Goal: Check status: Check status

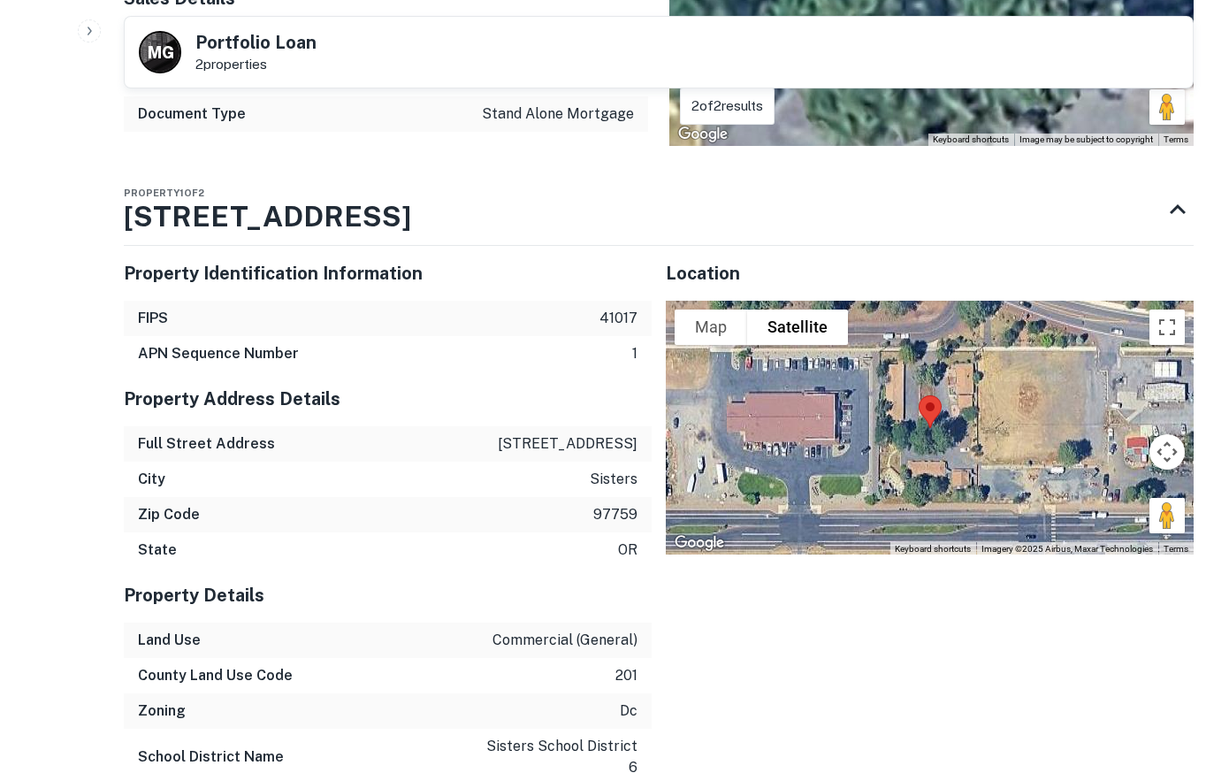
scroll to position [812, 0]
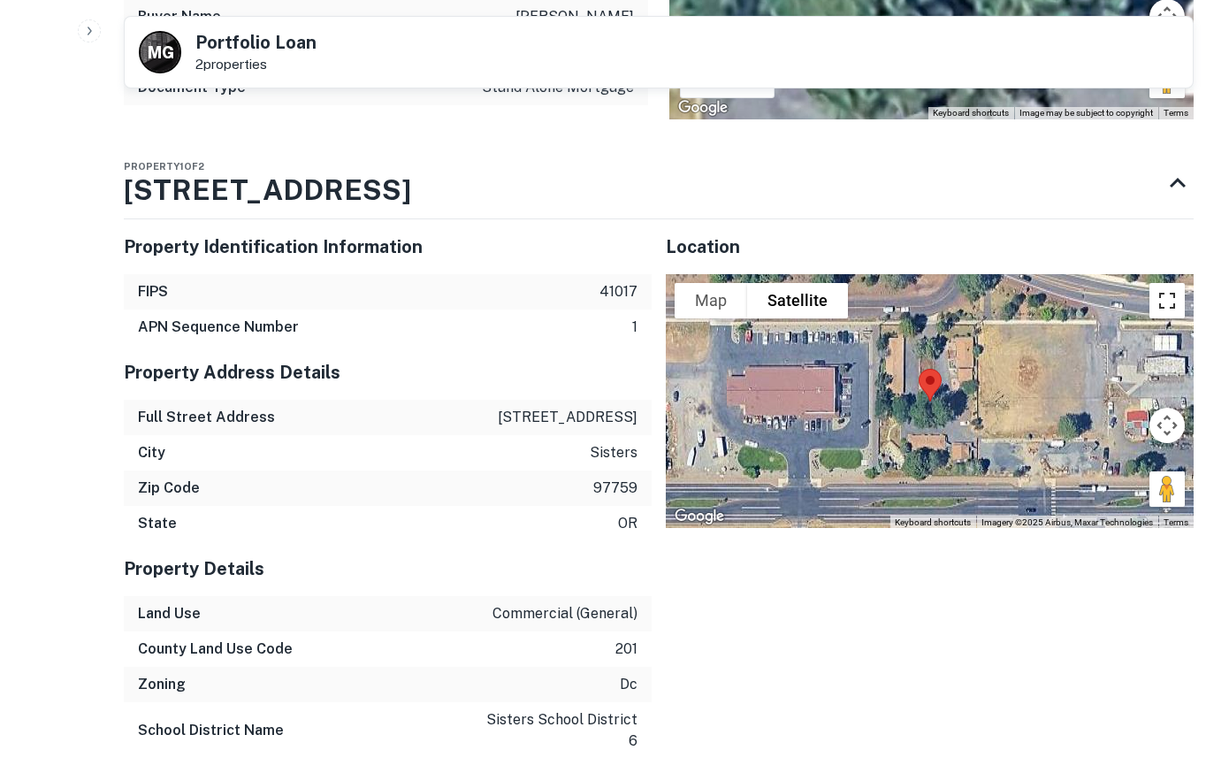
click at [1166, 296] on button "Toggle fullscreen view" at bounding box center [1167, 300] width 35 height 35
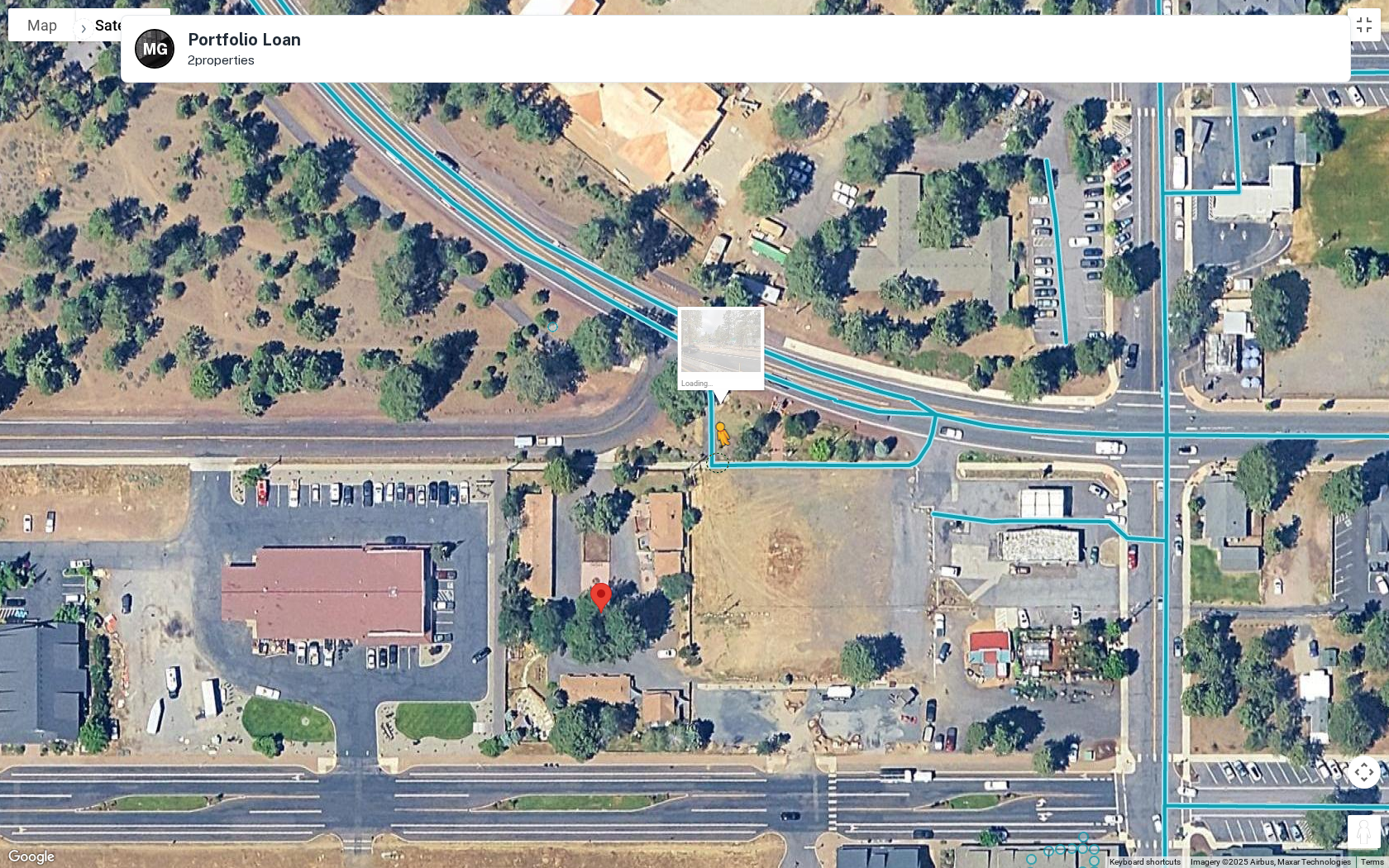
drag, startPoint x: 1354, startPoint y: 829, endPoint x: 711, endPoint y: 454, distance: 744.4
click at [711, 454] on div "To activate drag with keyboard, press Alt + Enter. Once in keyboard drag state,…" at bounding box center [694, 434] width 1389 height 868
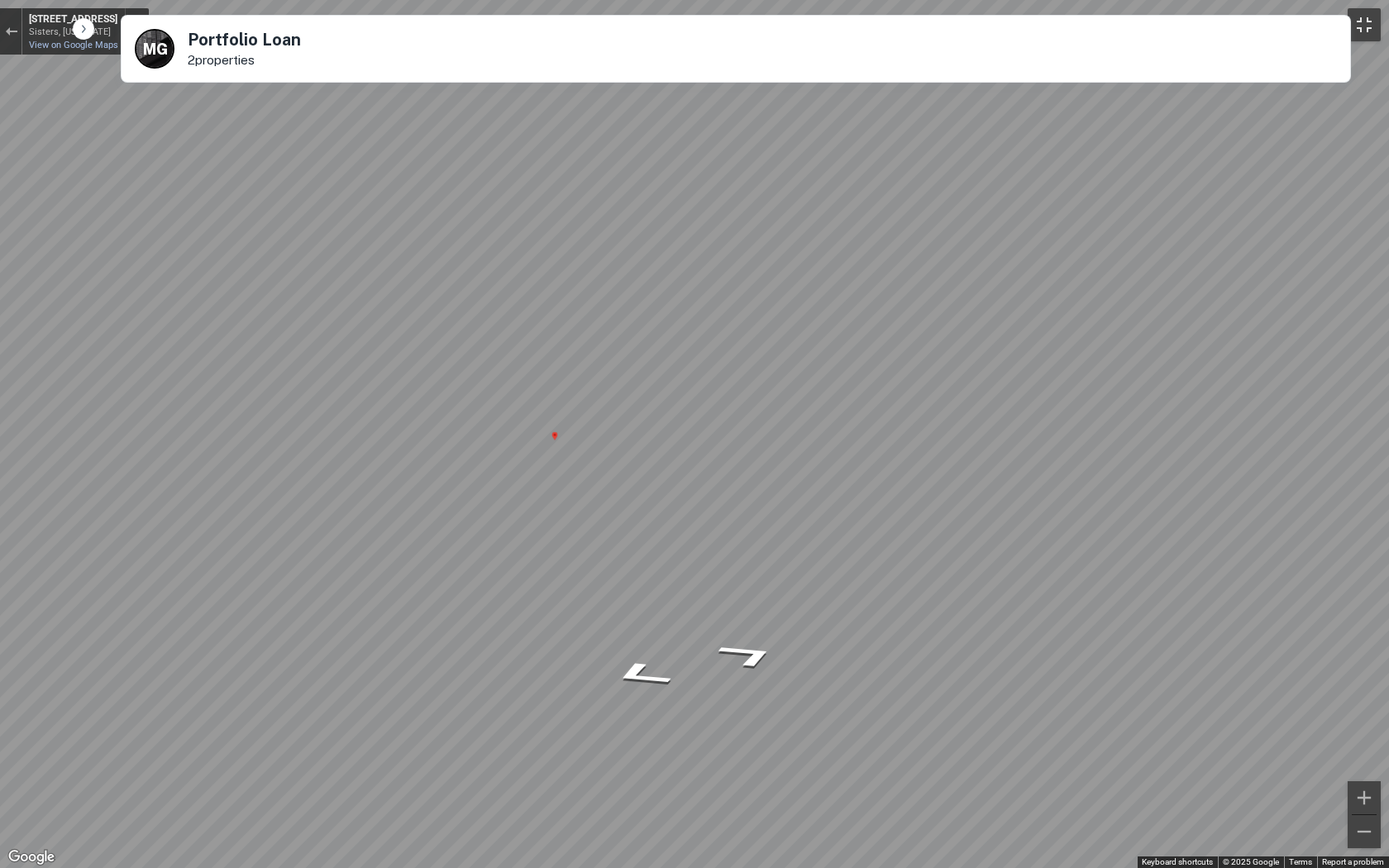
click at [1148, 22] on button "Toggle fullscreen view" at bounding box center [1363, 24] width 33 height 33
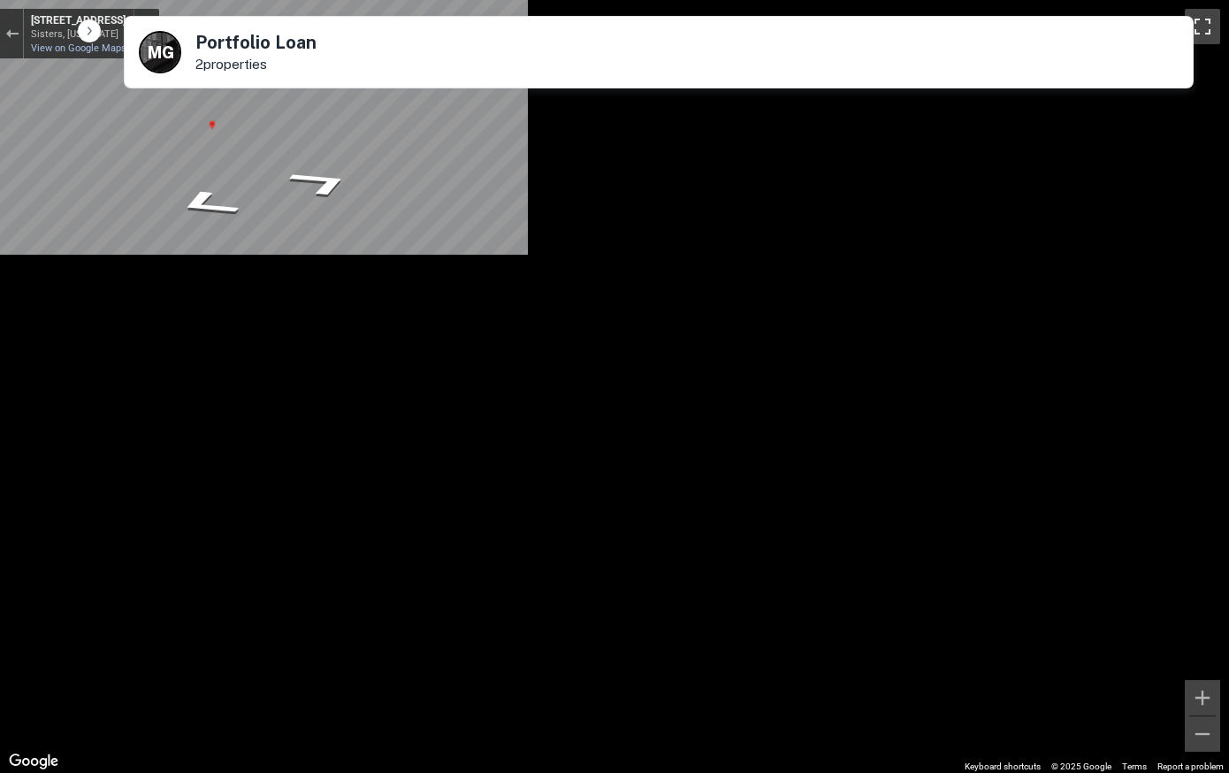
scroll to position [90, 0]
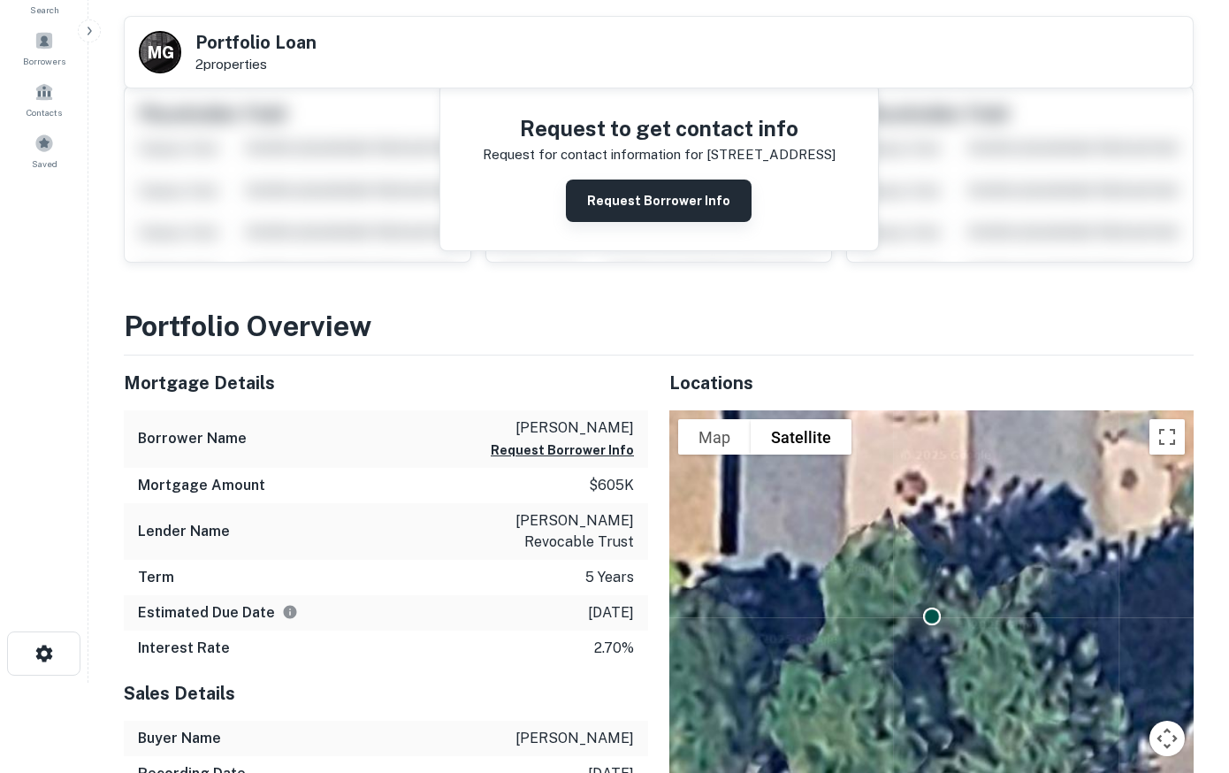
click at [611, 200] on button "Request Borrower Info" at bounding box center [659, 201] width 186 height 42
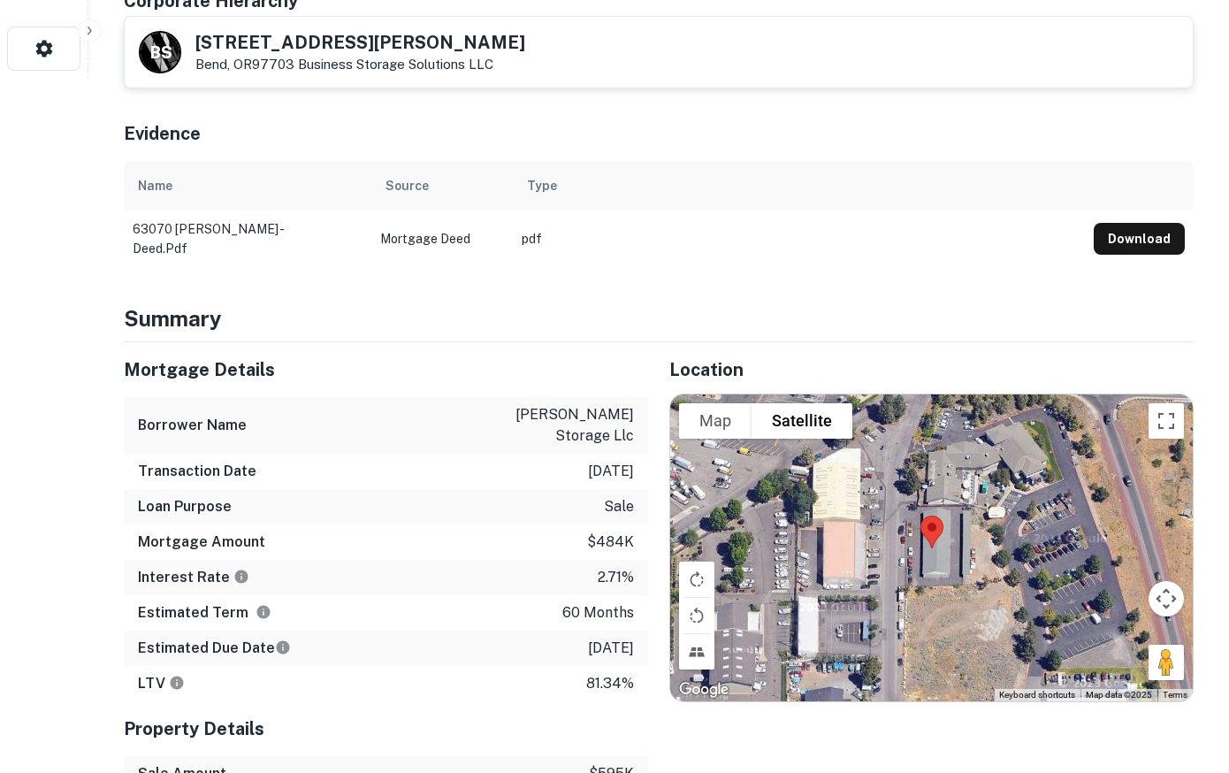
scroll to position [902, 0]
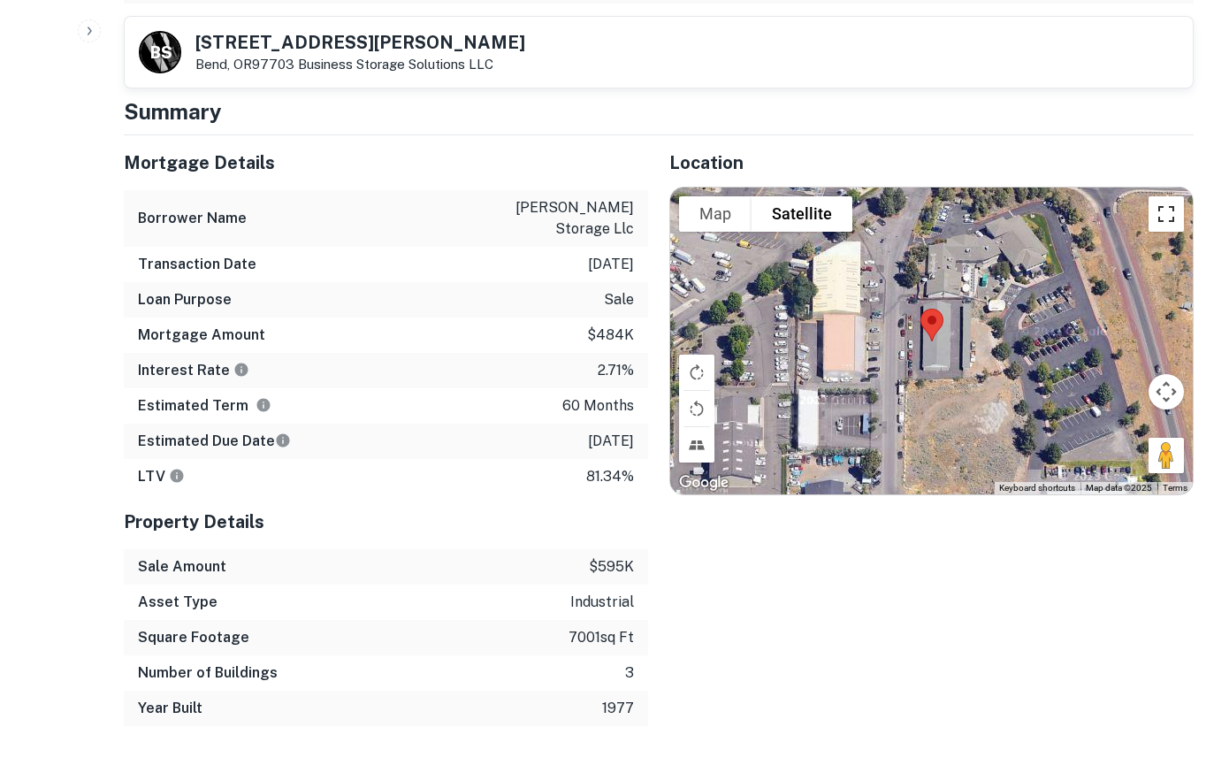
click at [1162, 196] on button "Toggle fullscreen view" at bounding box center [1166, 213] width 35 height 35
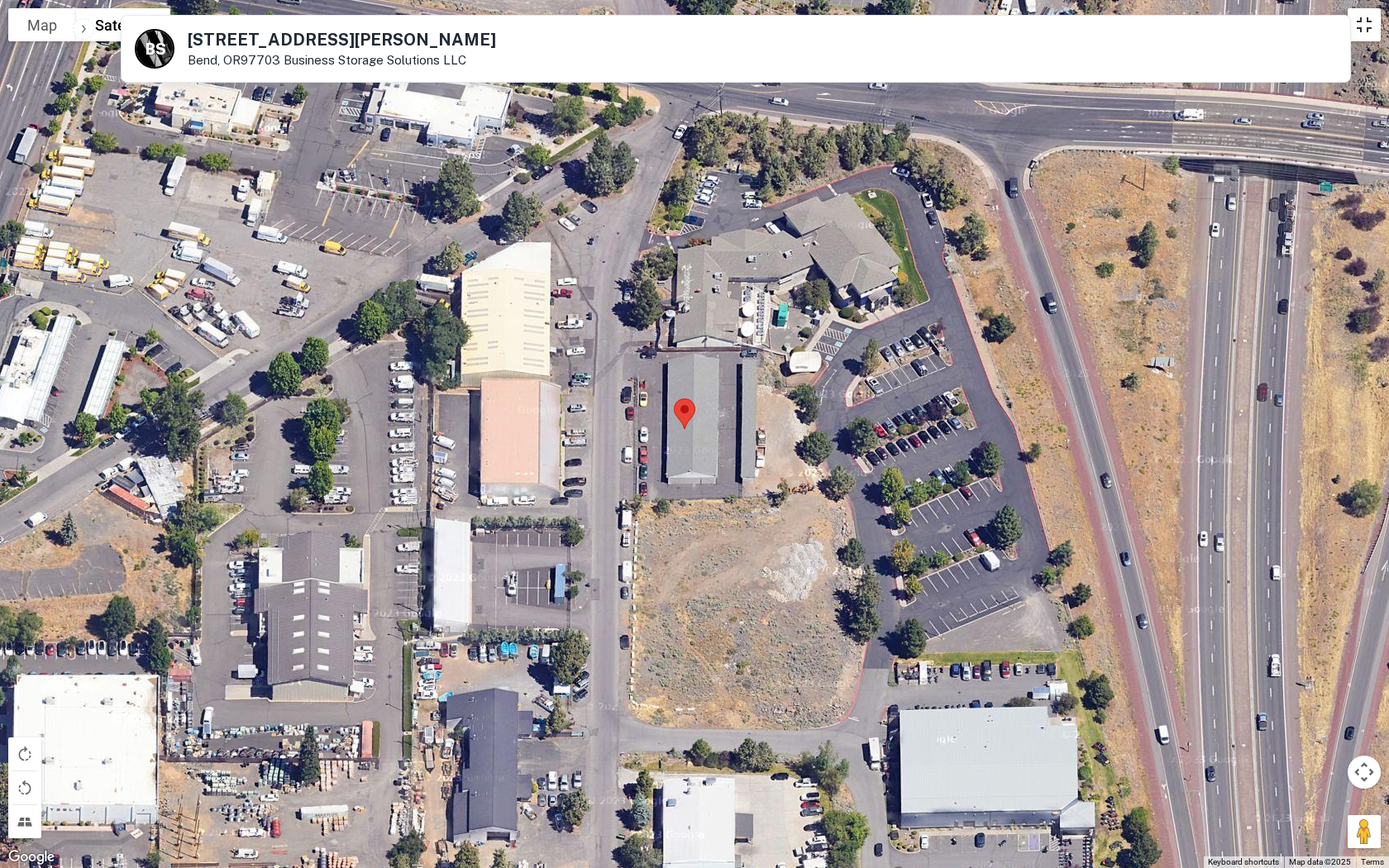
click at [1148, 25] on button "Toggle fullscreen view" at bounding box center [1363, 24] width 33 height 33
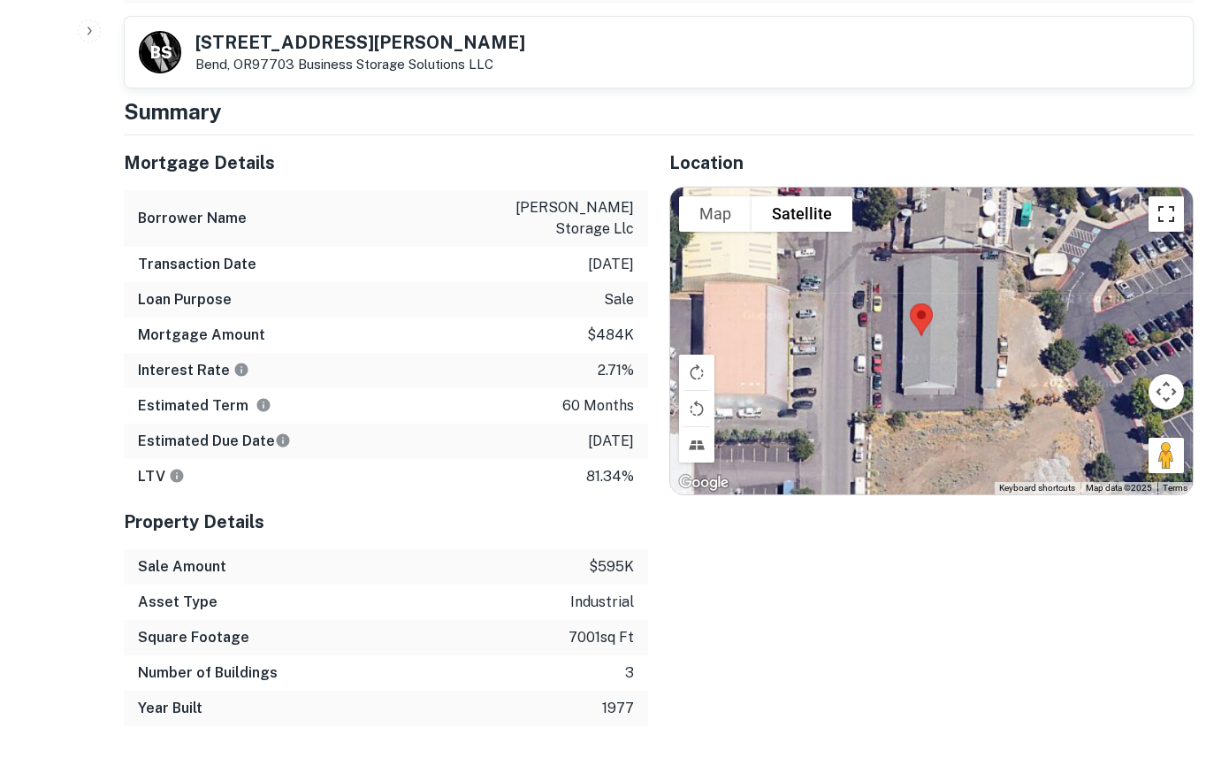
click at [1159, 196] on button "Toggle fullscreen view" at bounding box center [1166, 213] width 35 height 35
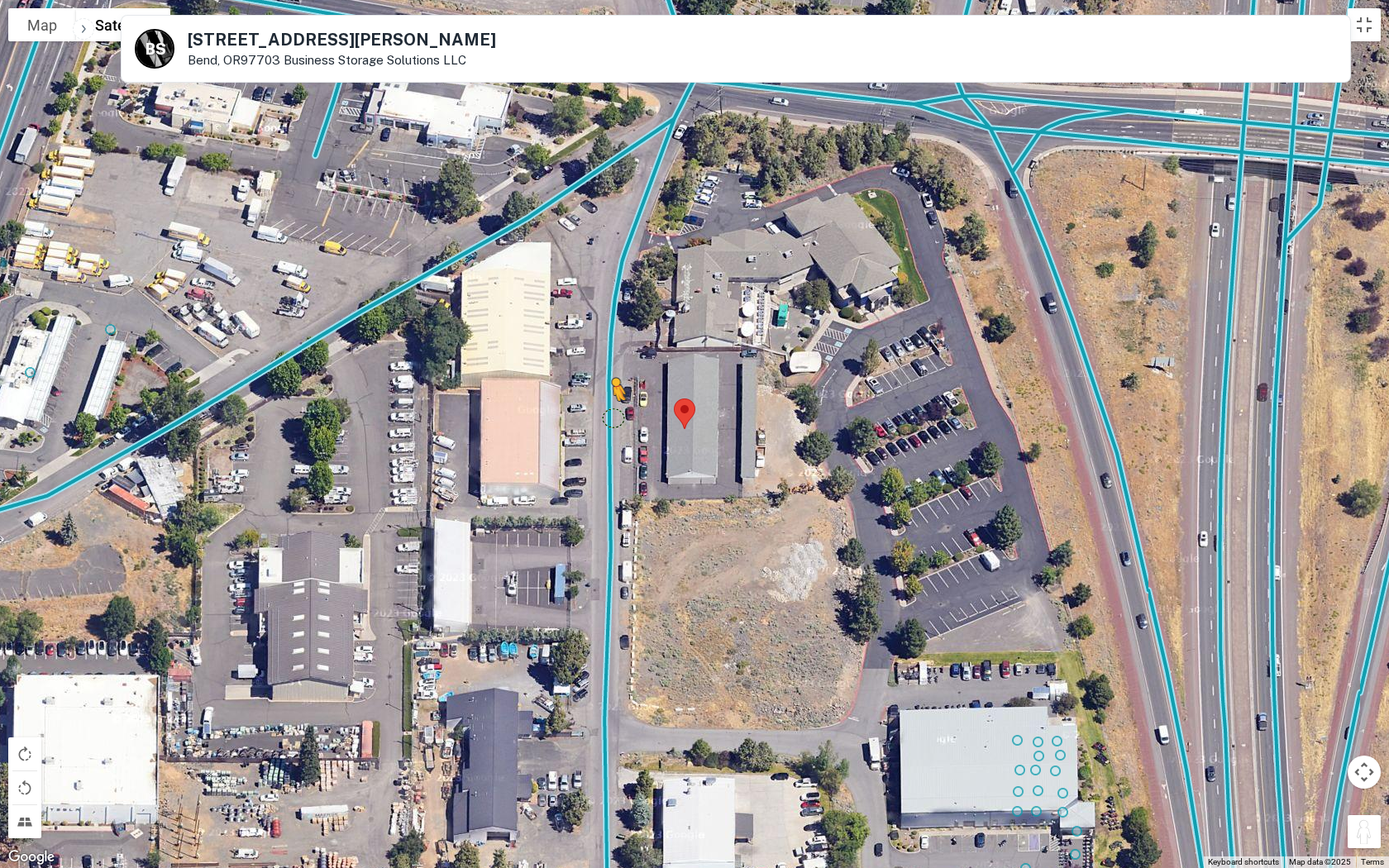
drag, startPoint x: 1364, startPoint y: 829, endPoint x: 596, endPoint y: 398, distance: 880.7
click at [596, 398] on div "To activate drag with keyboard, press Alt + Enter. Once in keyboard drag state,…" at bounding box center [694, 434] width 1389 height 868
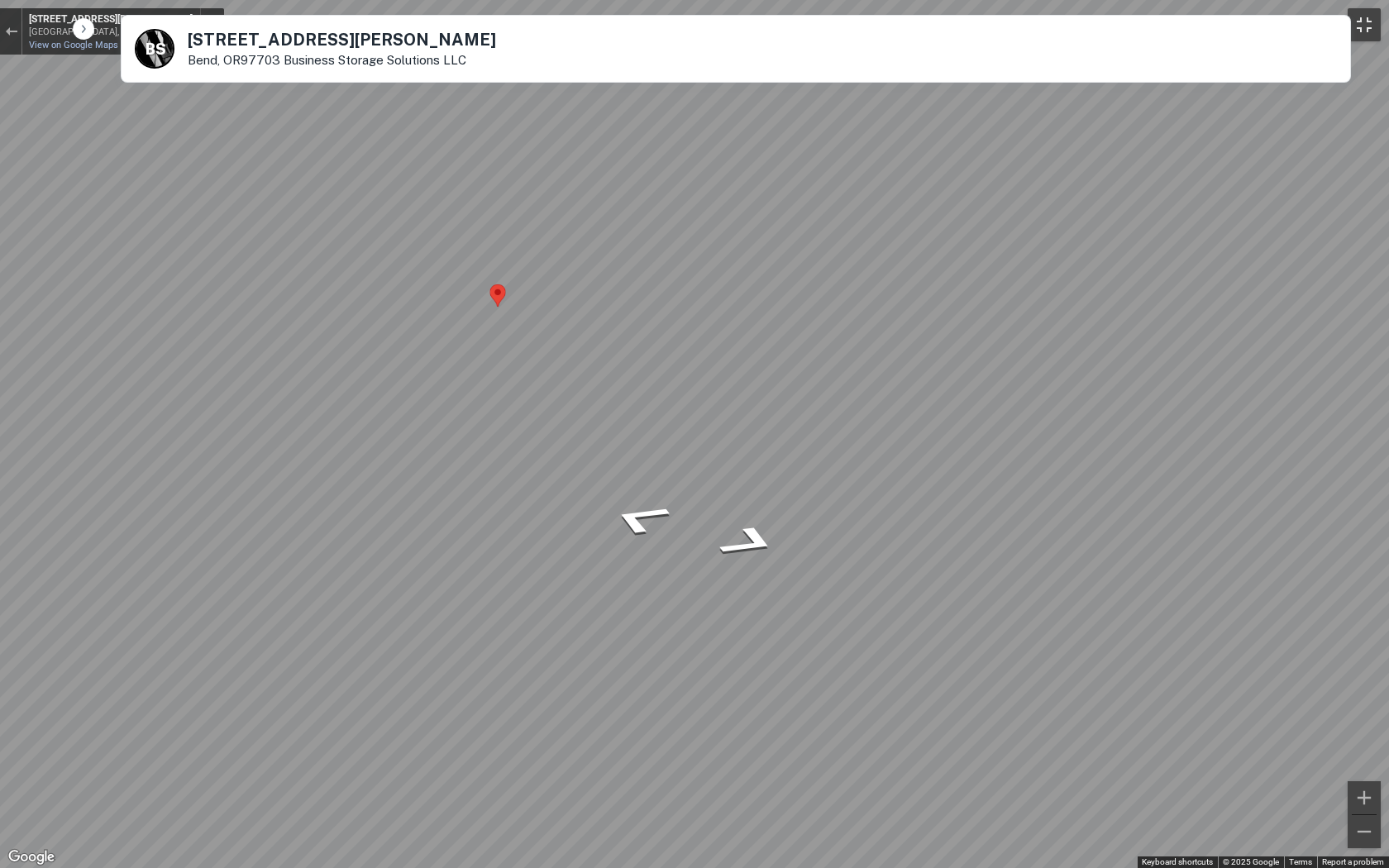
click at [1148, 26] on button "Toggle fullscreen view" at bounding box center [1363, 24] width 33 height 33
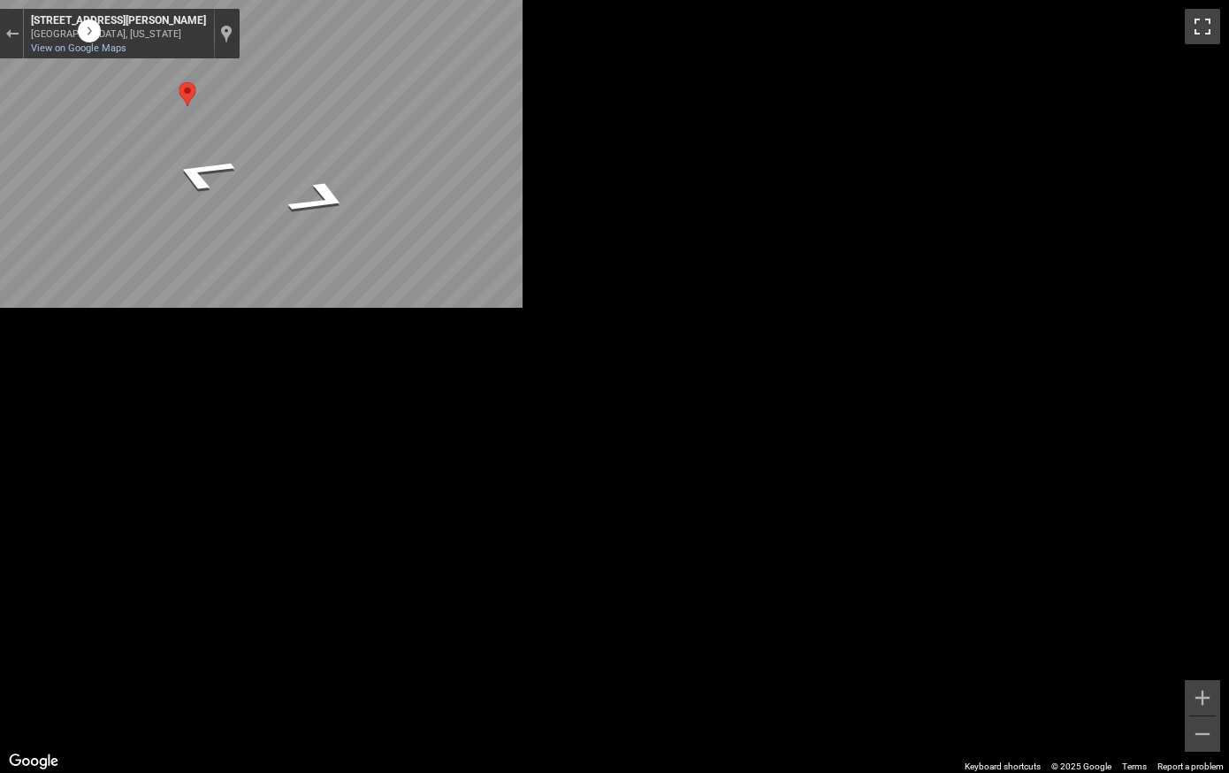
scroll to position [0, 0]
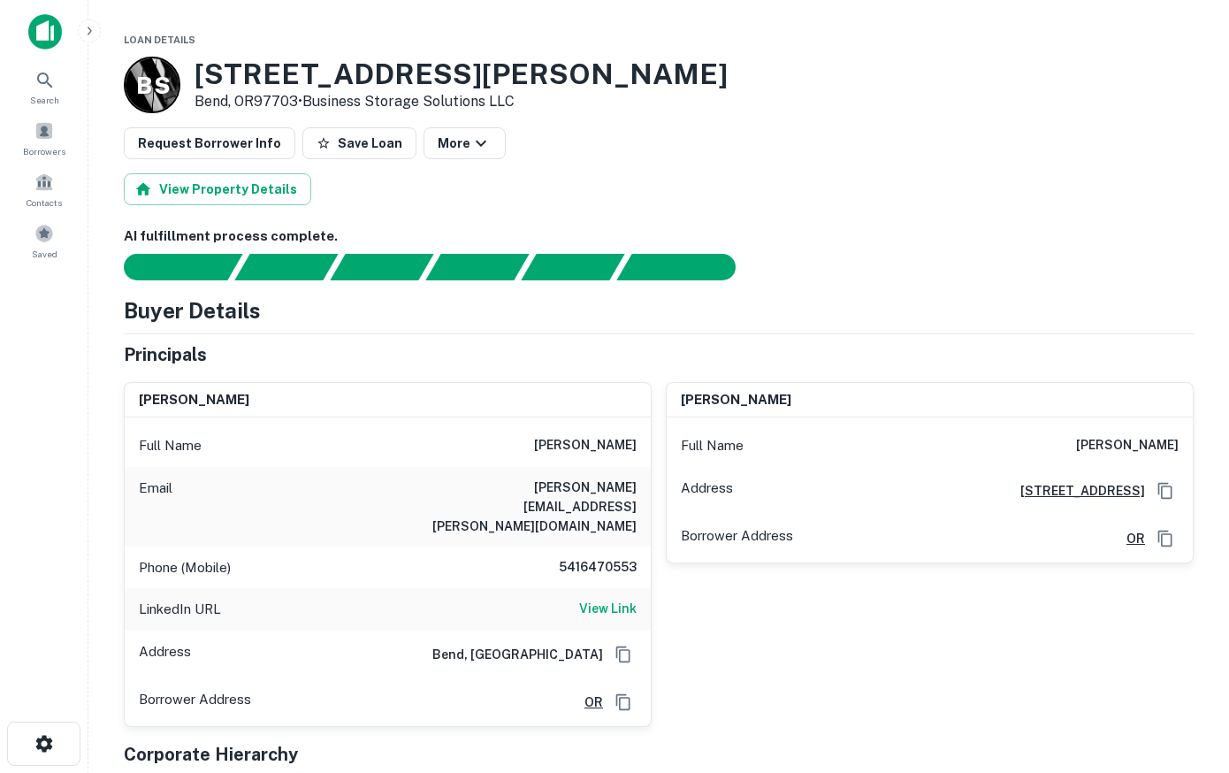
scroll to position [90, 0]
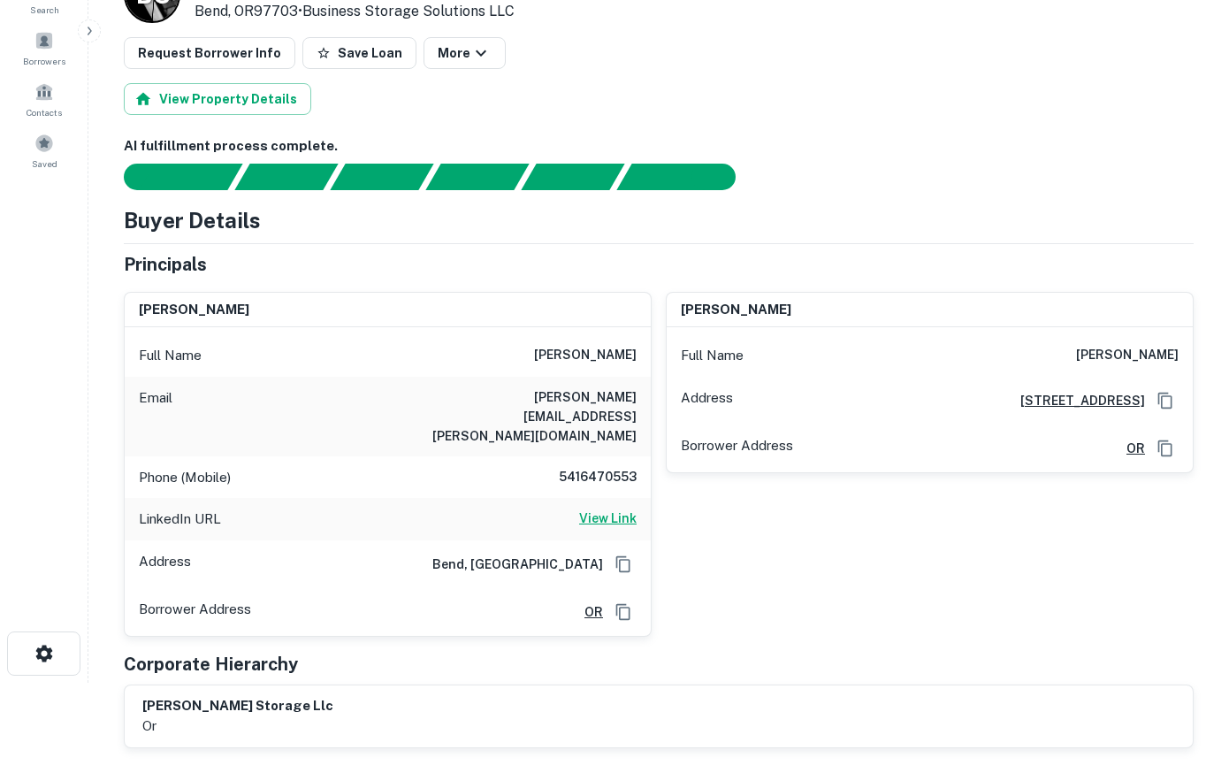
click at [610, 508] on h6 "View Link" at bounding box center [607, 517] width 57 height 19
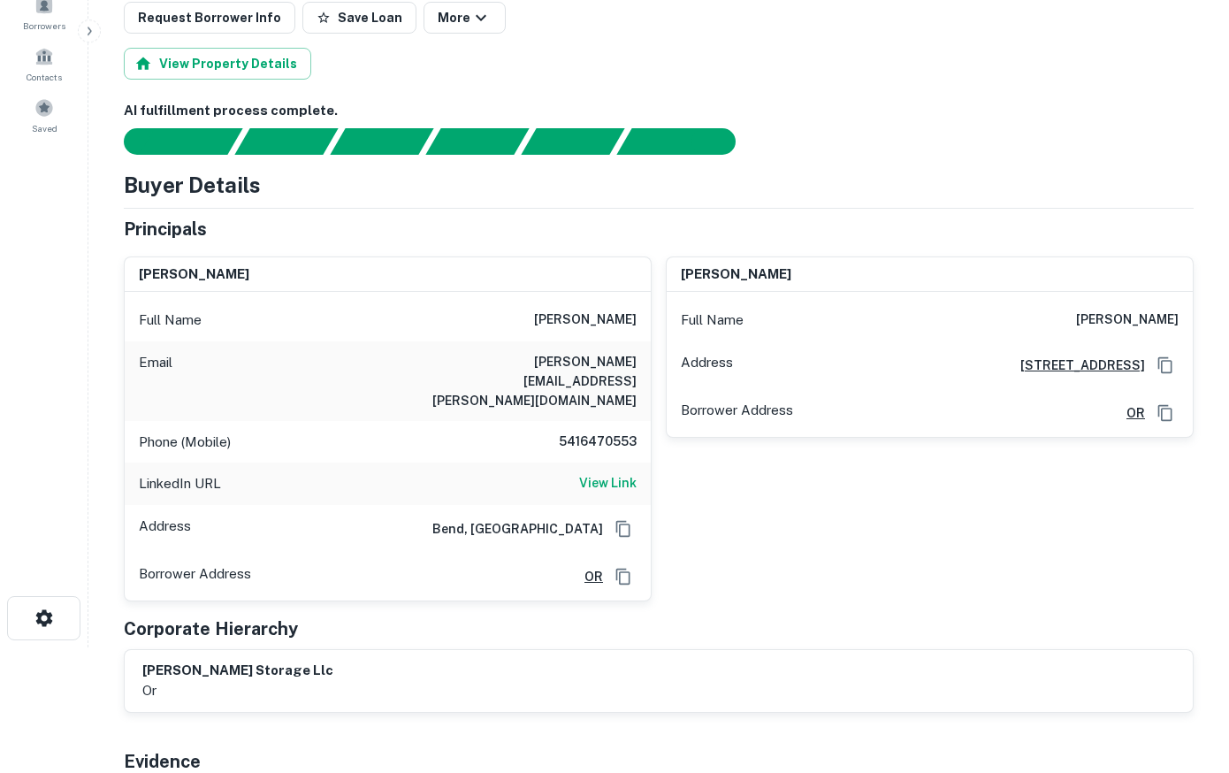
scroll to position [0, 0]
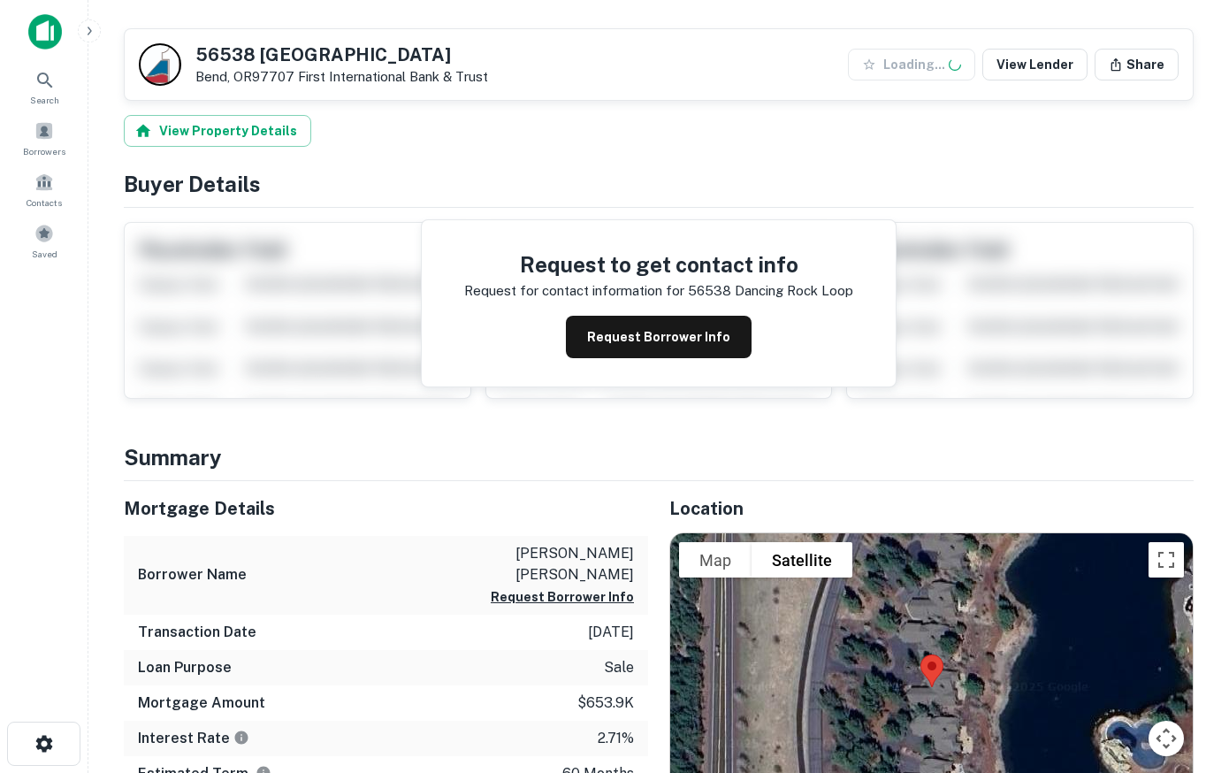
scroll to position [451, 0]
